Goal: Download file/media

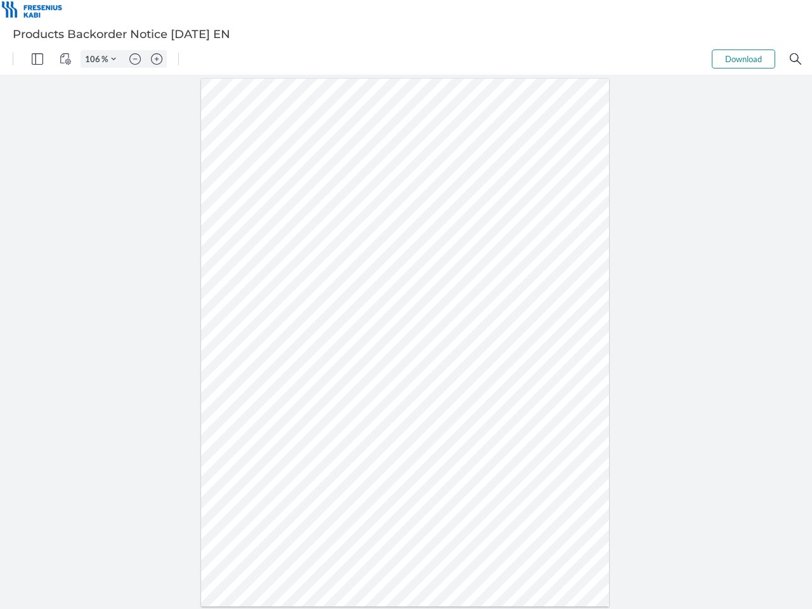
click at [37, 59] on img "Panel" at bounding box center [37, 58] width 11 height 11
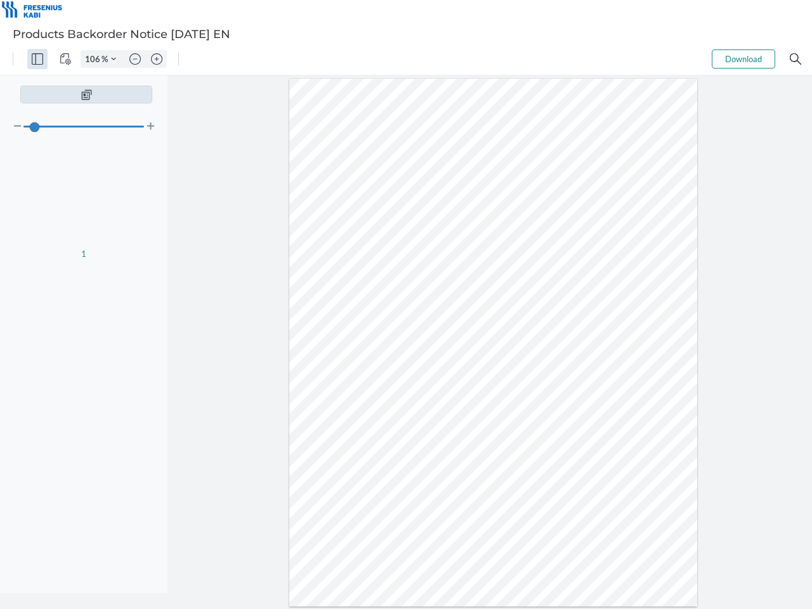
click at [65, 59] on img "View Controls" at bounding box center [65, 58] width 11 height 11
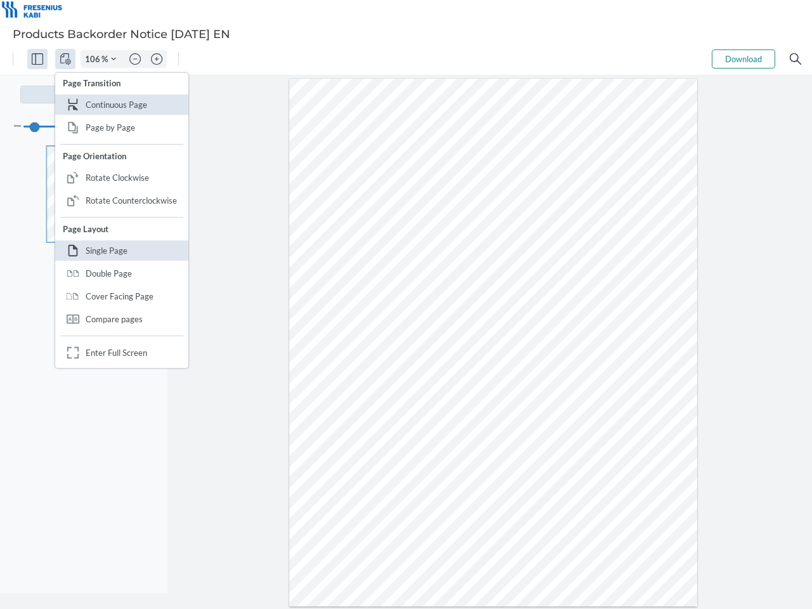
click at [95, 59] on input "106" at bounding box center [91, 58] width 20 height 11
click at [114, 59] on img "Zoom Controls" at bounding box center [113, 58] width 5 height 5
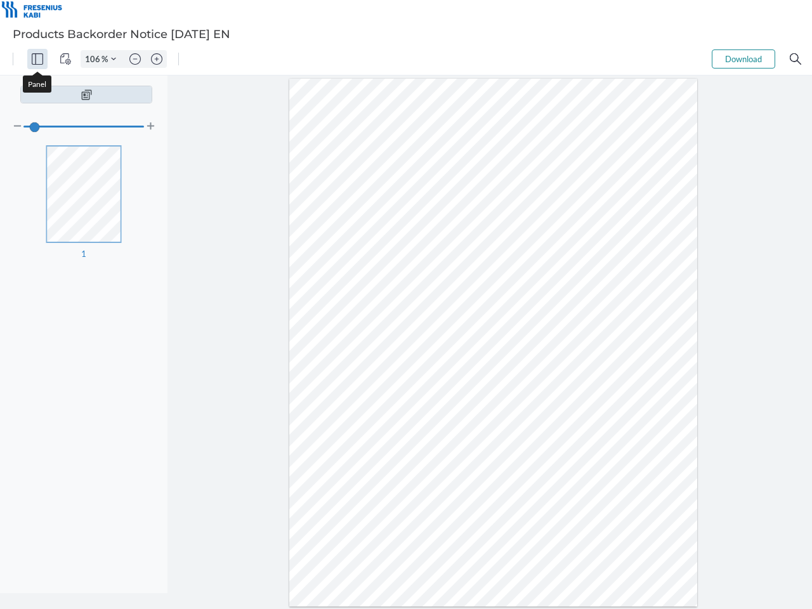
click at [135, 59] on img "Zoom out" at bounding box center [134, 58] width 11 height 11
click at [157, 59] on img "Zoom in" at bounding box center [156, 58] width 11 height 11
type input "106"
click at [744, 59] on button "Download" at bounding box center [743, 59] width 63 height 19
click at [796, 59] on img "Search" at bounding box center [795, 58] width 11 height 11
